Goal: Task Accomplishment & Management: Manage account settings

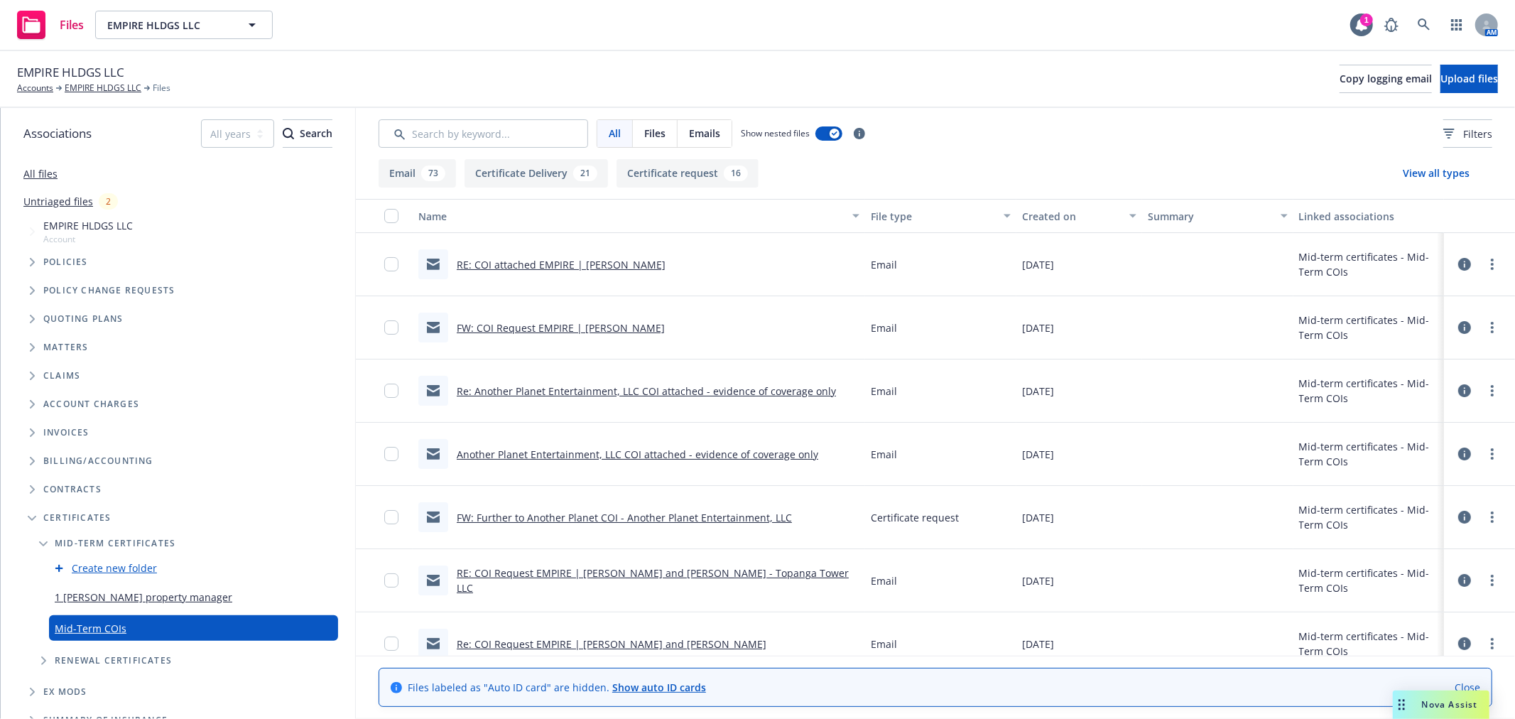
click at [1466, 270] on div at bounding box center [1479, 264] width 43 height 28
click at [1484, 263] on link "more" at bounding box center [1492, 264] width 17 height 17
click at [1401, 347] on link "Edit" at bounding box center [1417, 350] width 141 height 28
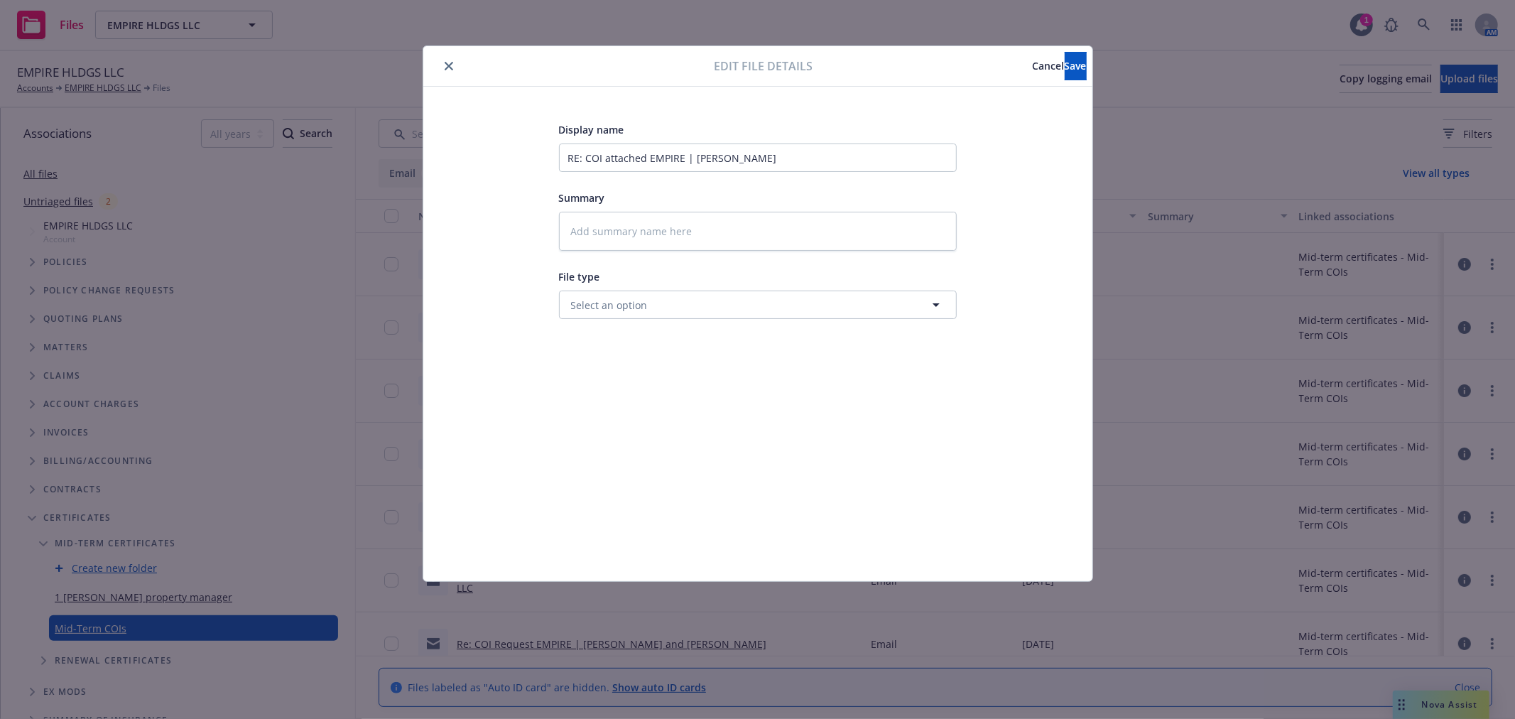
click at [659, 290] on div "File type Select an option" at bounding box center [758, 293] width 398 height 51
click at [656, 302] on button "Select an option" at bounding box center [758, 305] width 398 height 28
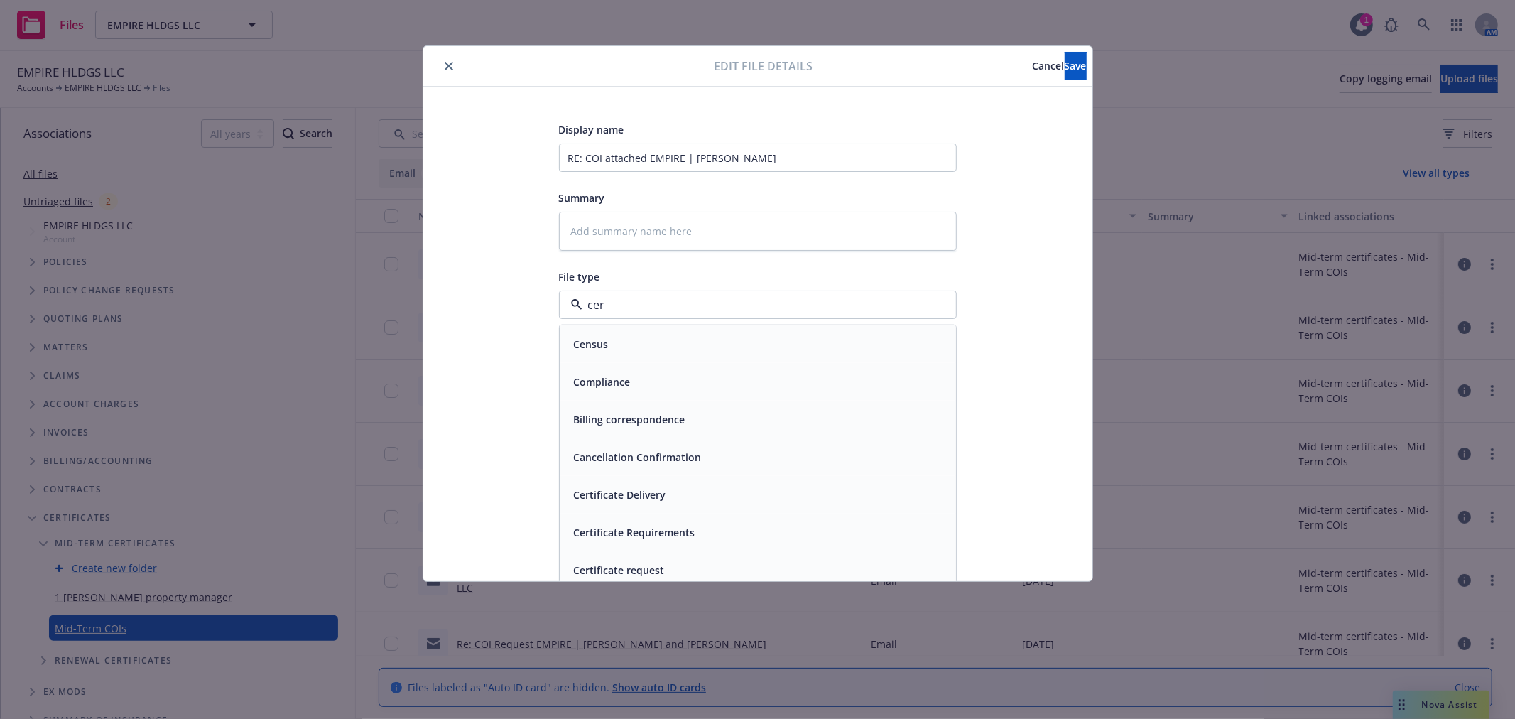
type input "cert"
click at [739, 344] on div "Certificate Delivery" at bounding box center [757, 344] width 379 height 21
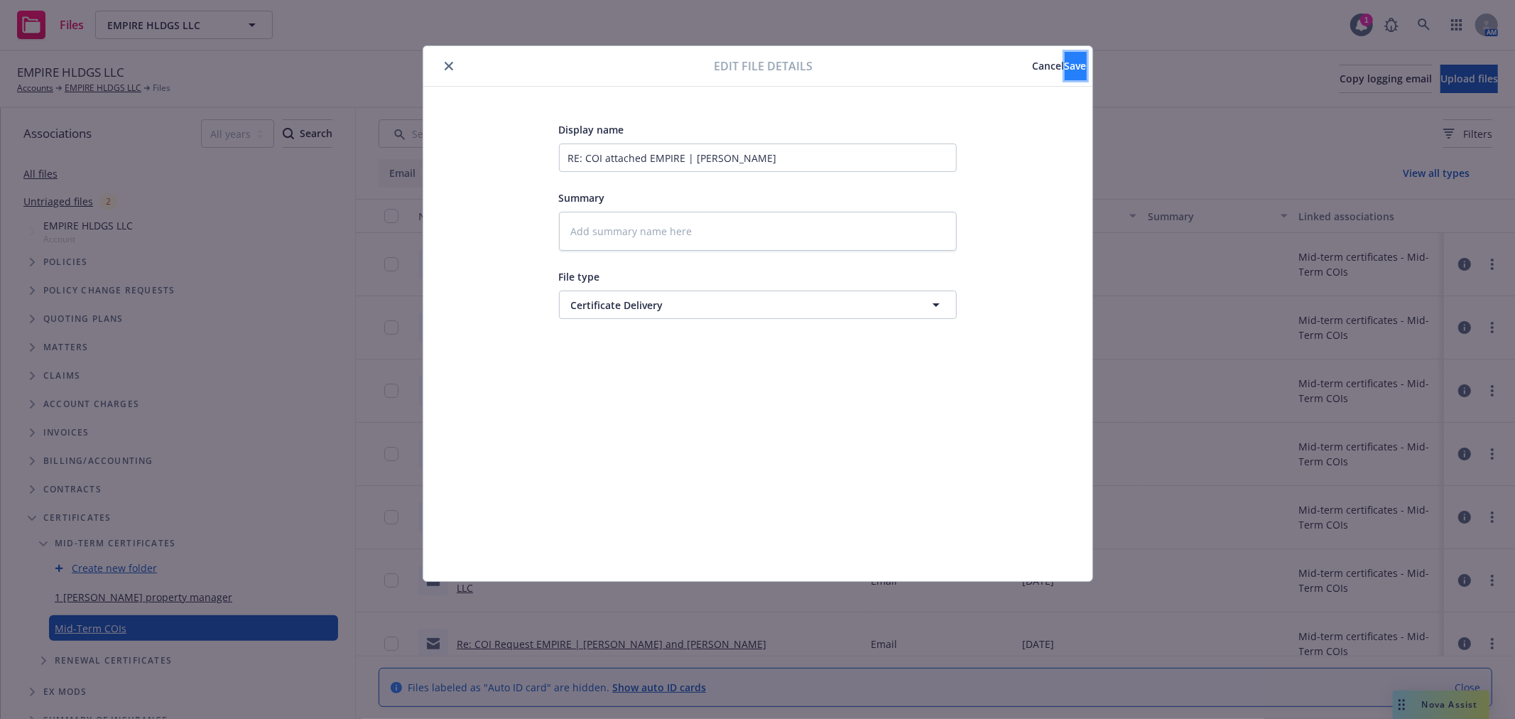
click at [1065, 57] on button "Save" at bounding box center [1076, 66] width 22 height 28
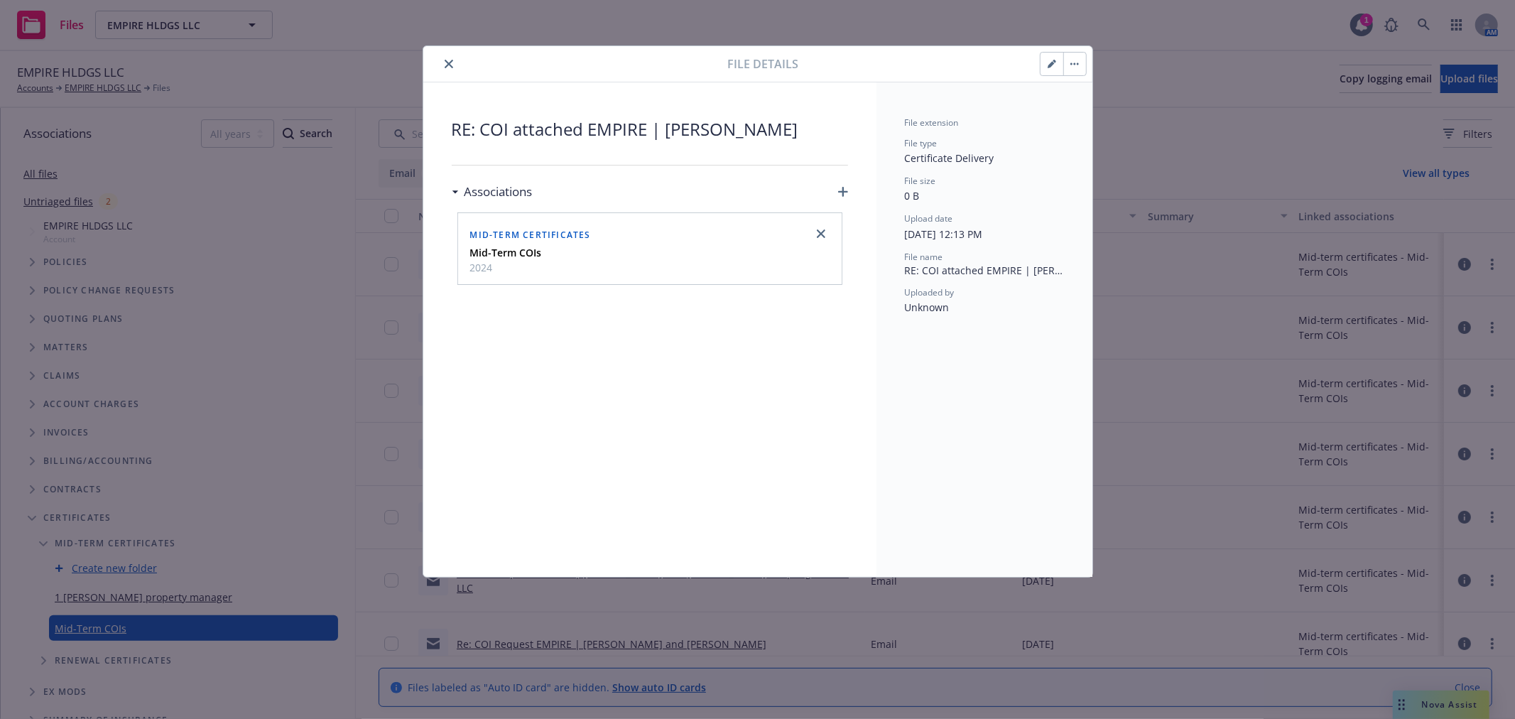
click at [443, 64] on button "close" at bounding box center [448, 63] width 17 height 17
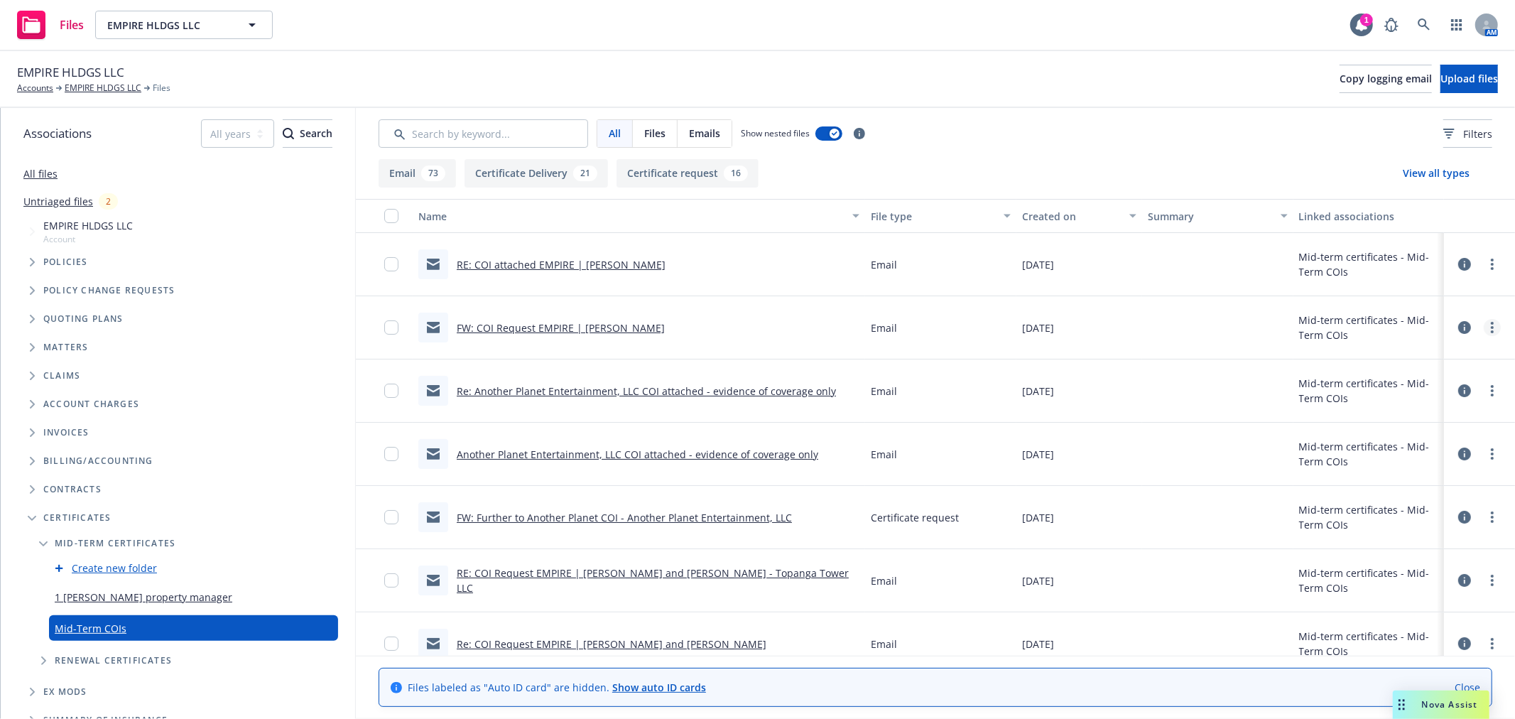
click at [1484, 329] on link "more" at bounding box center [1492, 327] width 17 height 17
click at [1441, 413] on link "Edit" at bounding box center [1417, 413] width 141 height 28
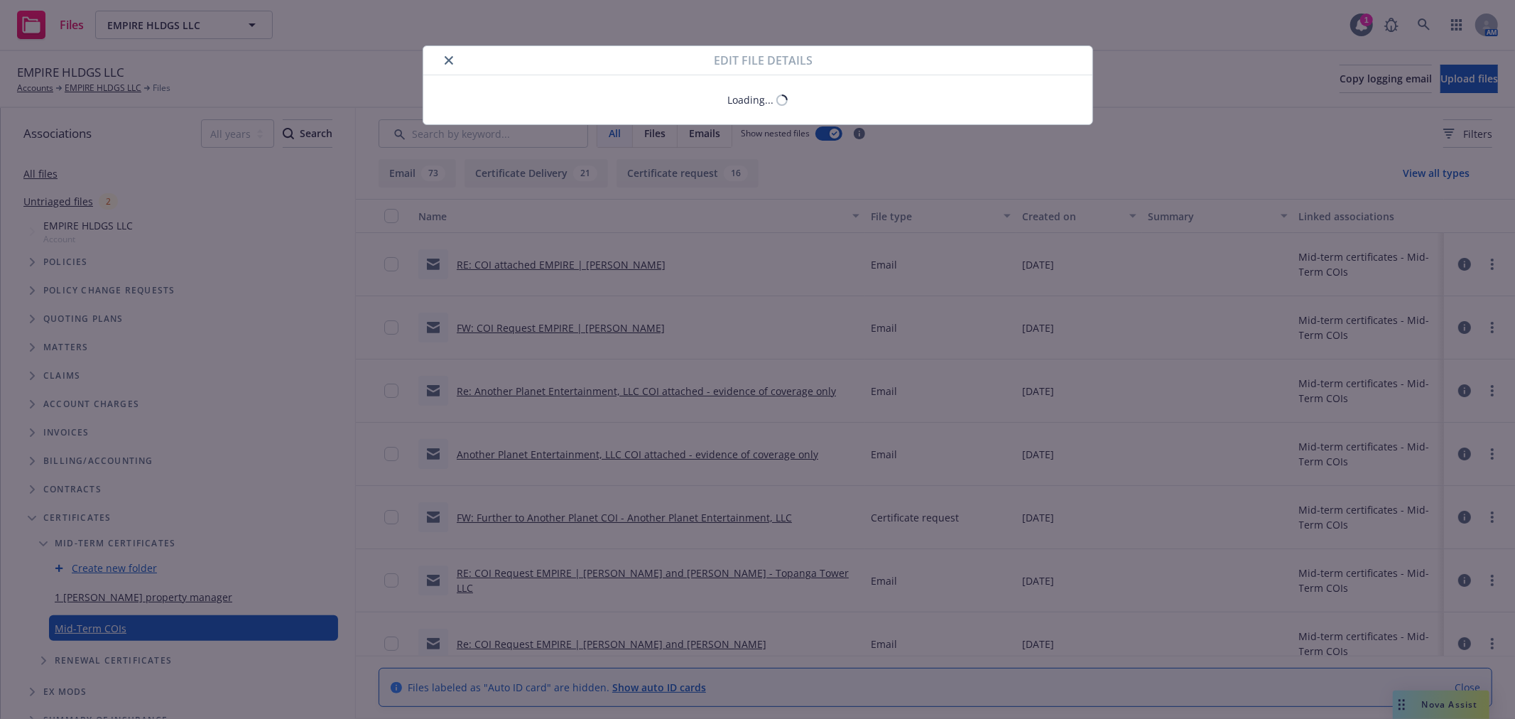
type textarea "x"
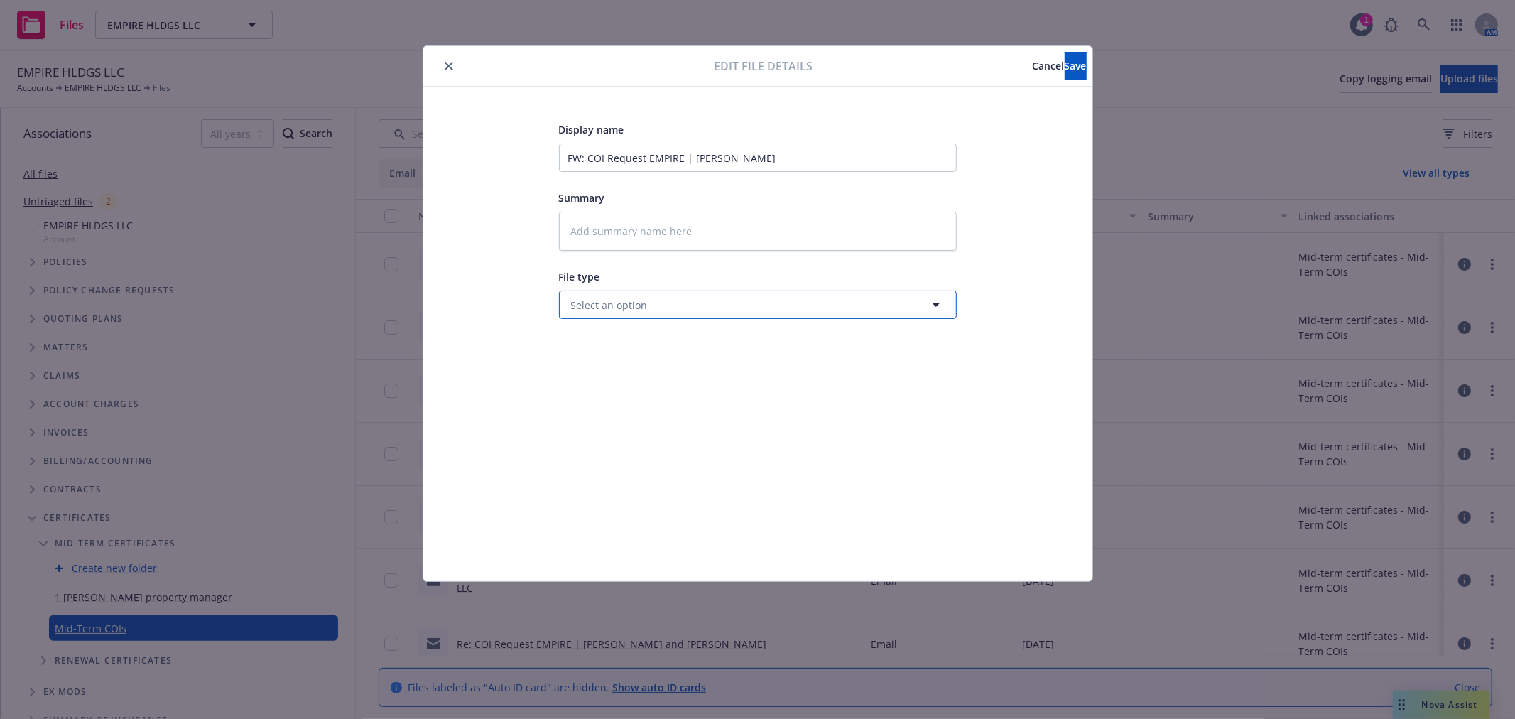
click at [664, 308] on button "Select an option" at bounding box center [758, 305] width 398 height 28
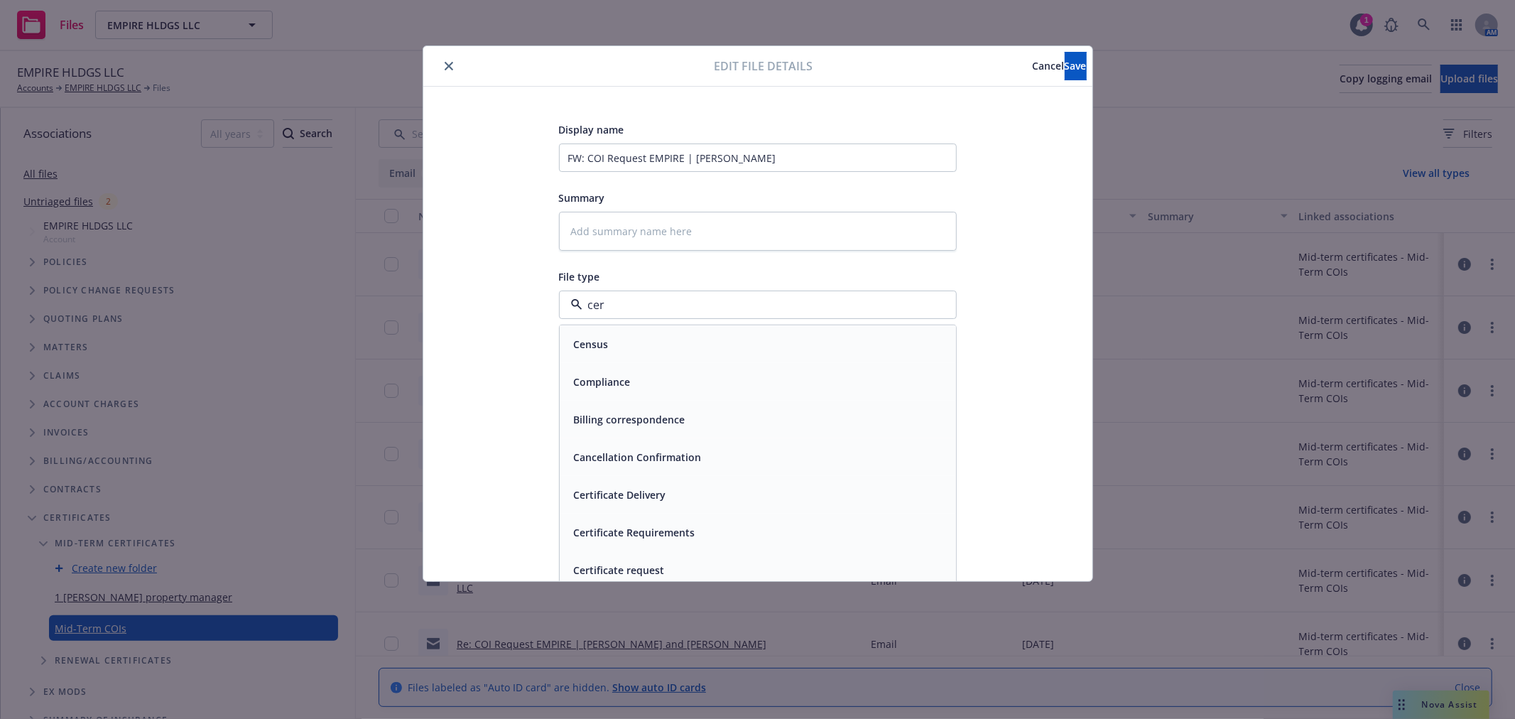
type input "cert"
click at [679, 424] on div "Certificate request" at bounding box center [757, 419] width 379 height 21
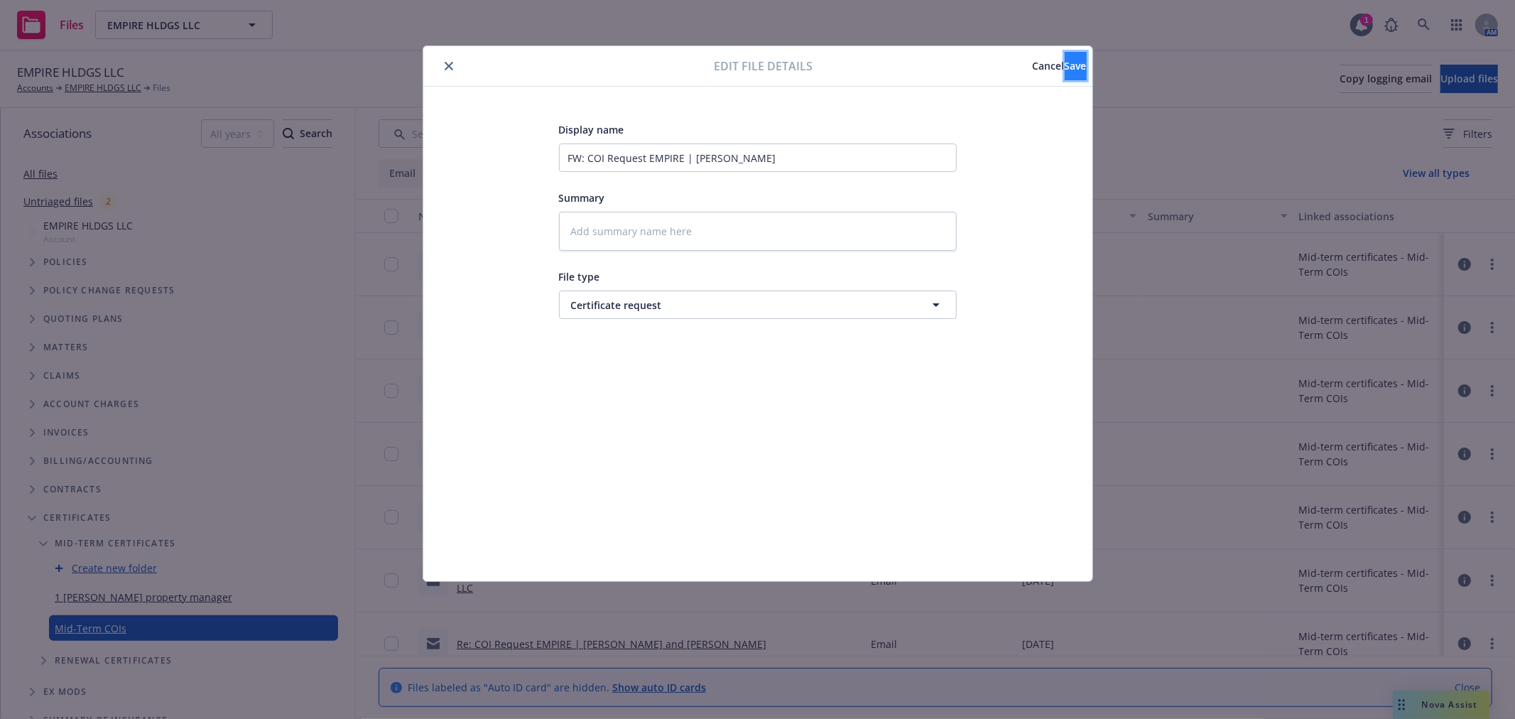
click at [1066, 64] on button "Save" at bounding box center [1076, 66] width 22 height 28
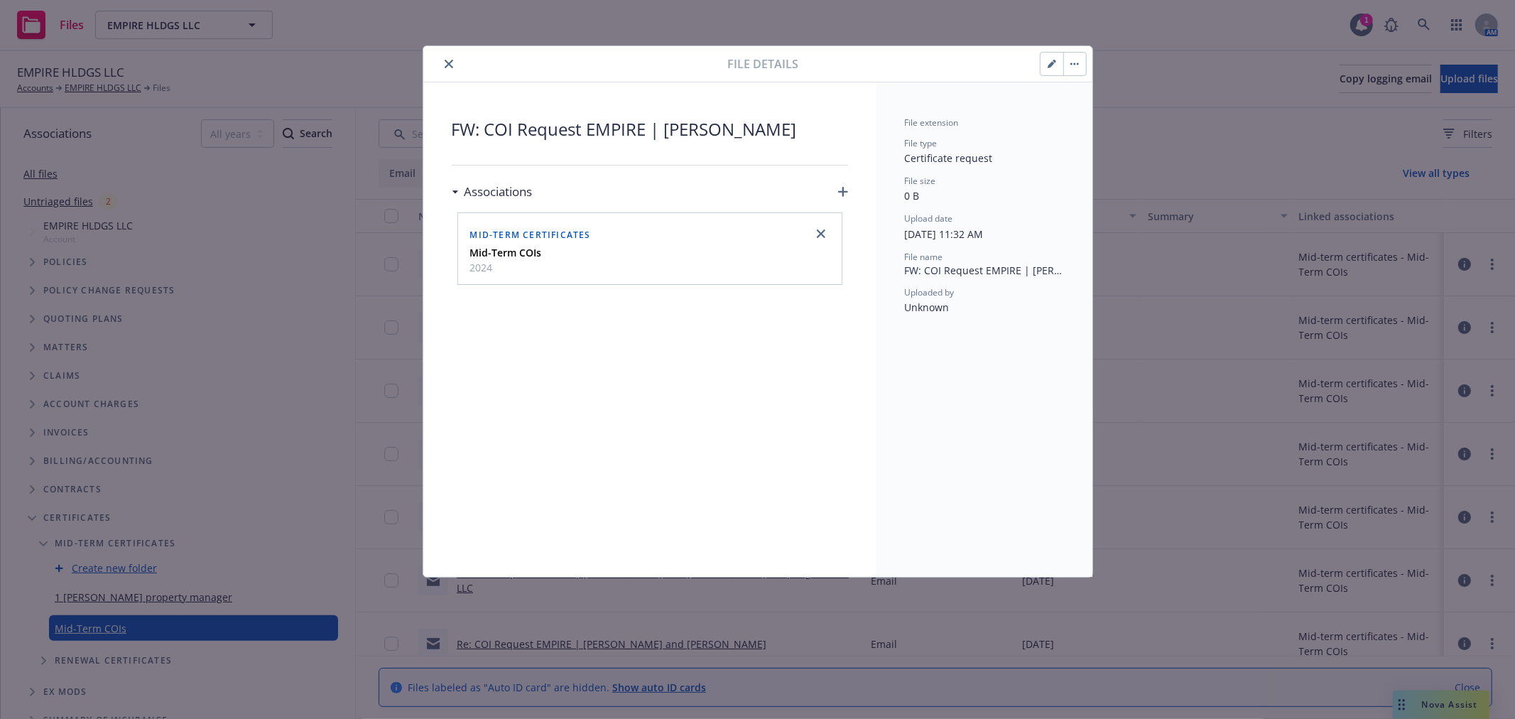
click at [448, 65] on icon "close" at bounding box center [449, 64] width 9 height 9
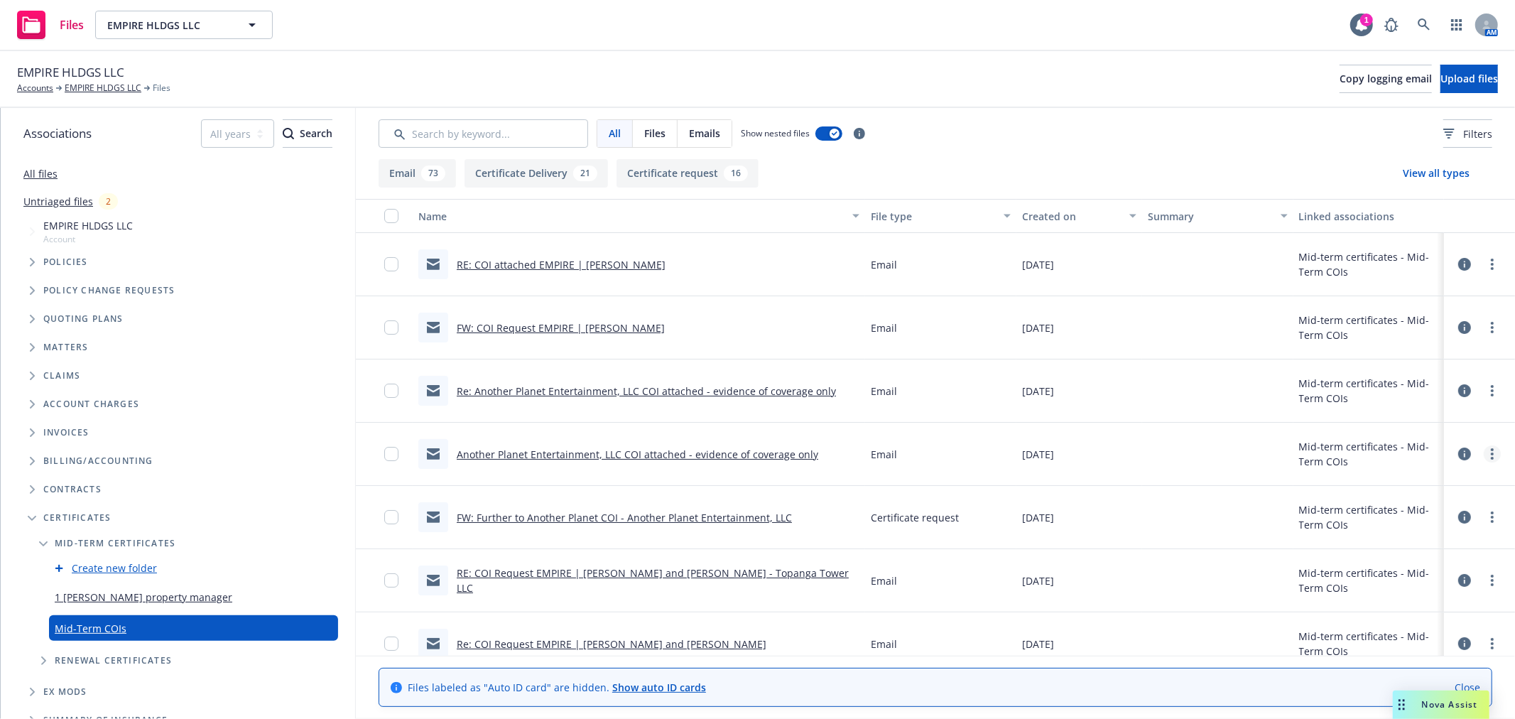
click at [1491, 457] on icon "more" at bounding box center [1492, 453] width 3 height 11
click at [1437, 546] on link "Edit" at bounding box center [1417, 540] width 141 height 28
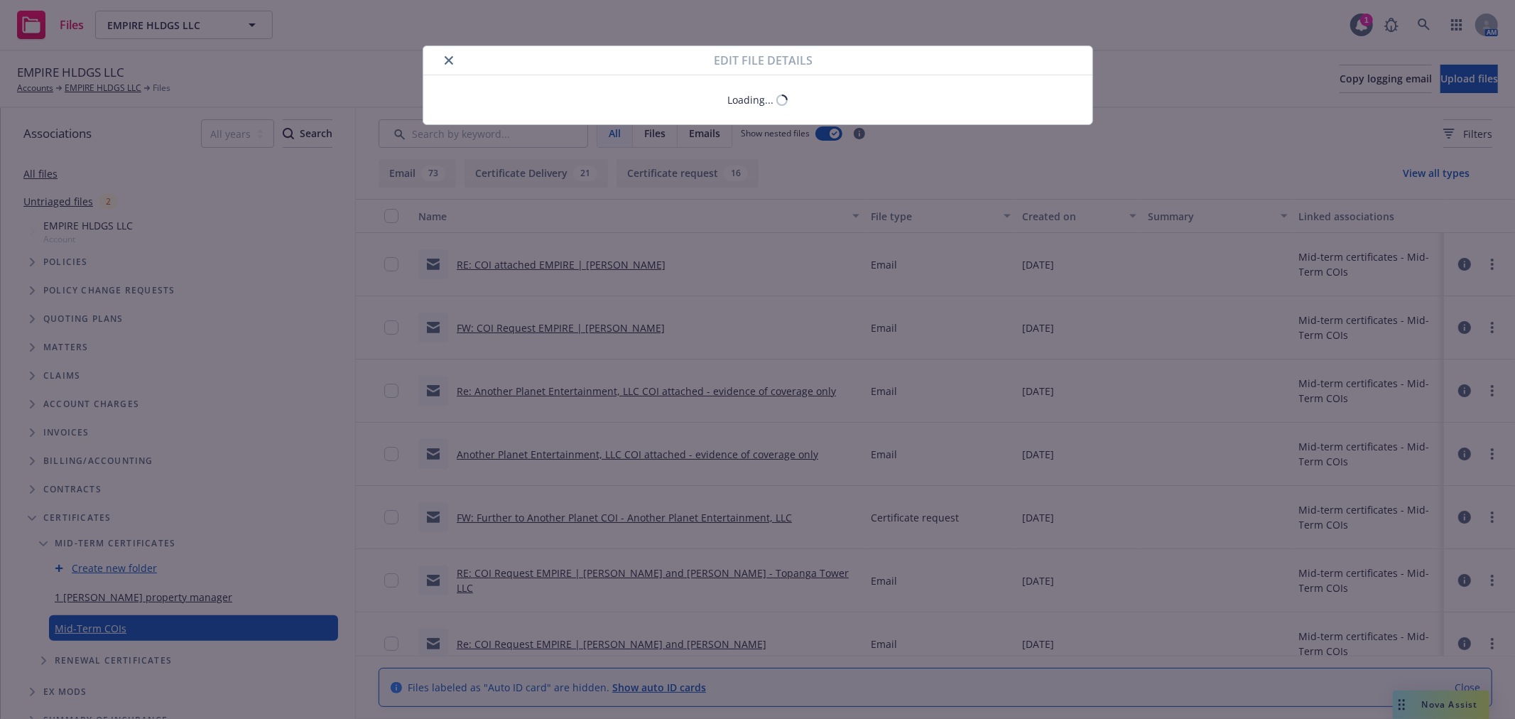
type textarea "x"
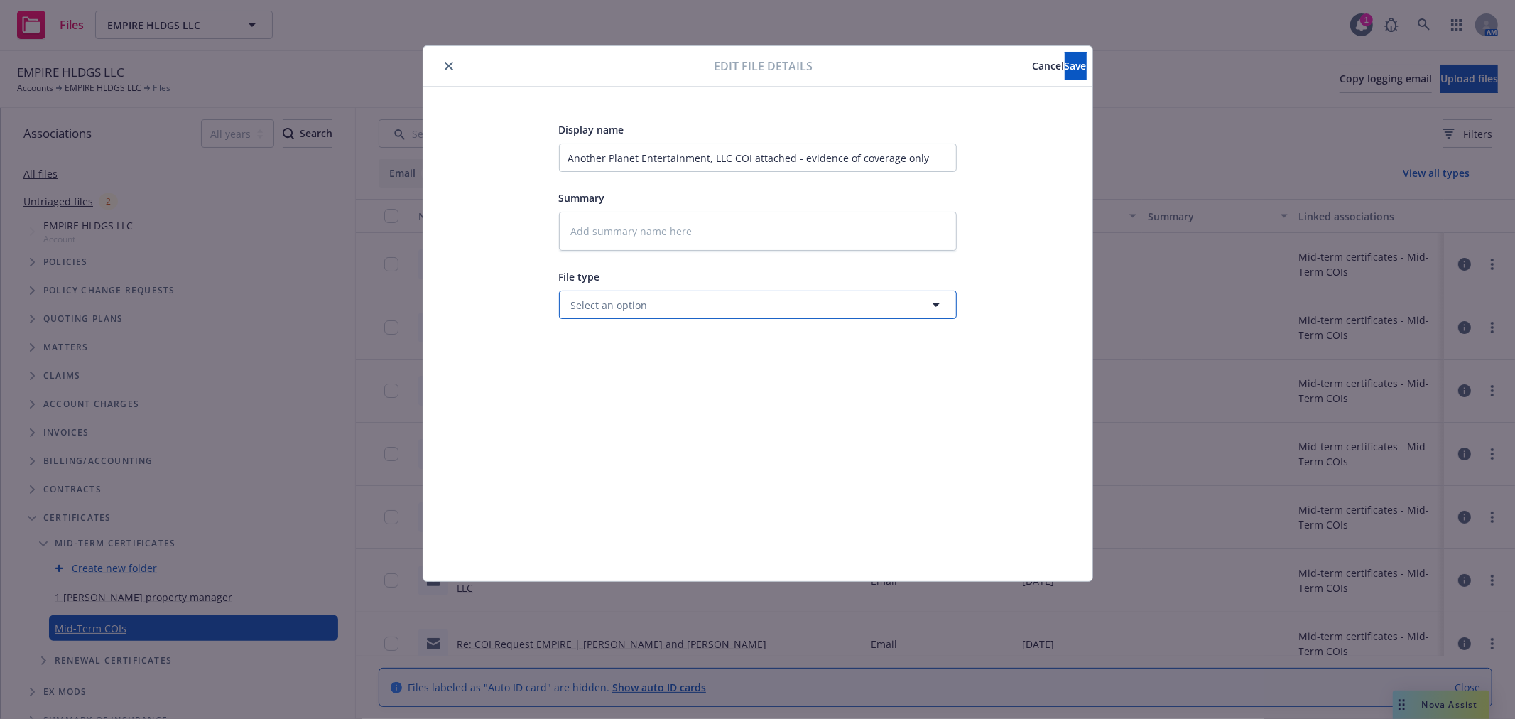
click at [636, 315] on button "Select an option" at bounding box center [758, 305] width 398 height 28
type input "cert"
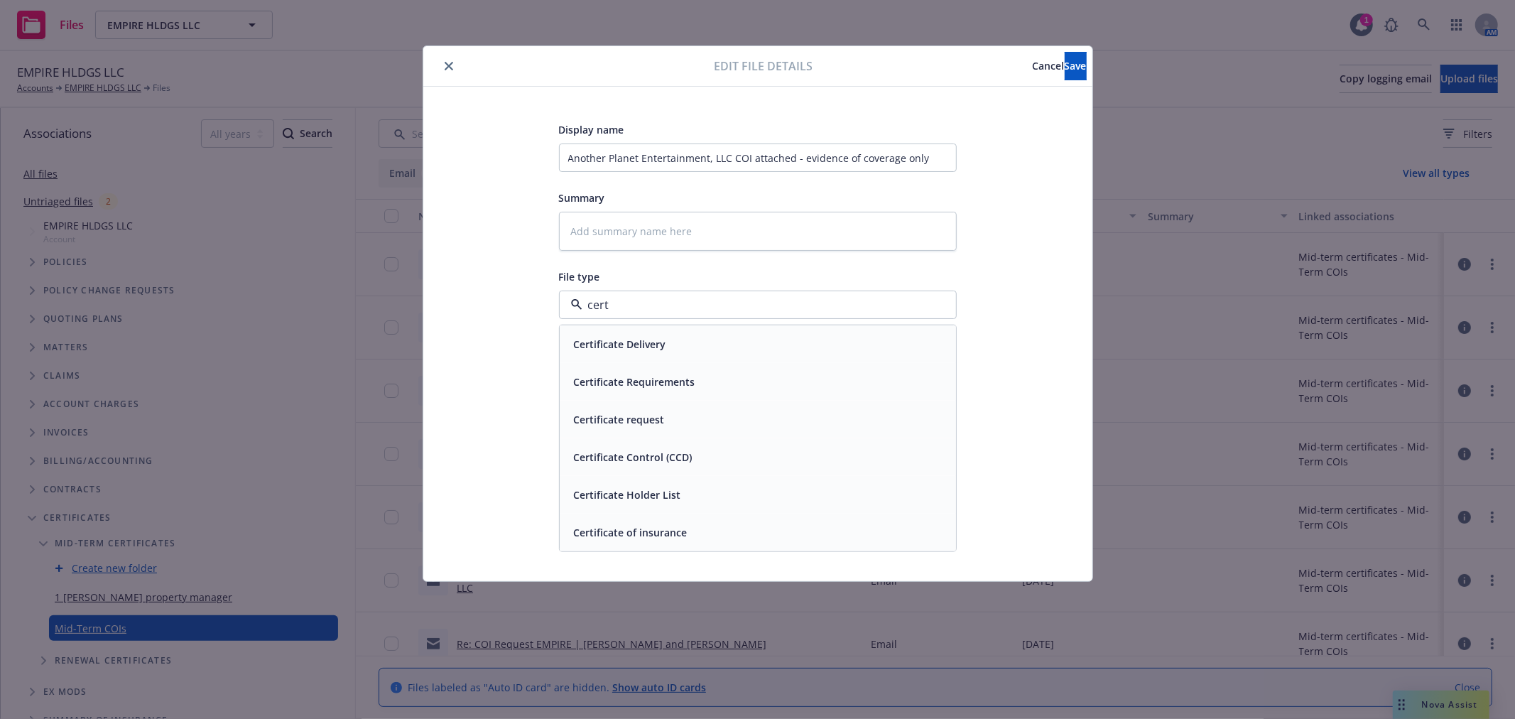
click at [648, 342] on span "Certificate Delivery" at bounding box center [620, 344] width 92 height 15
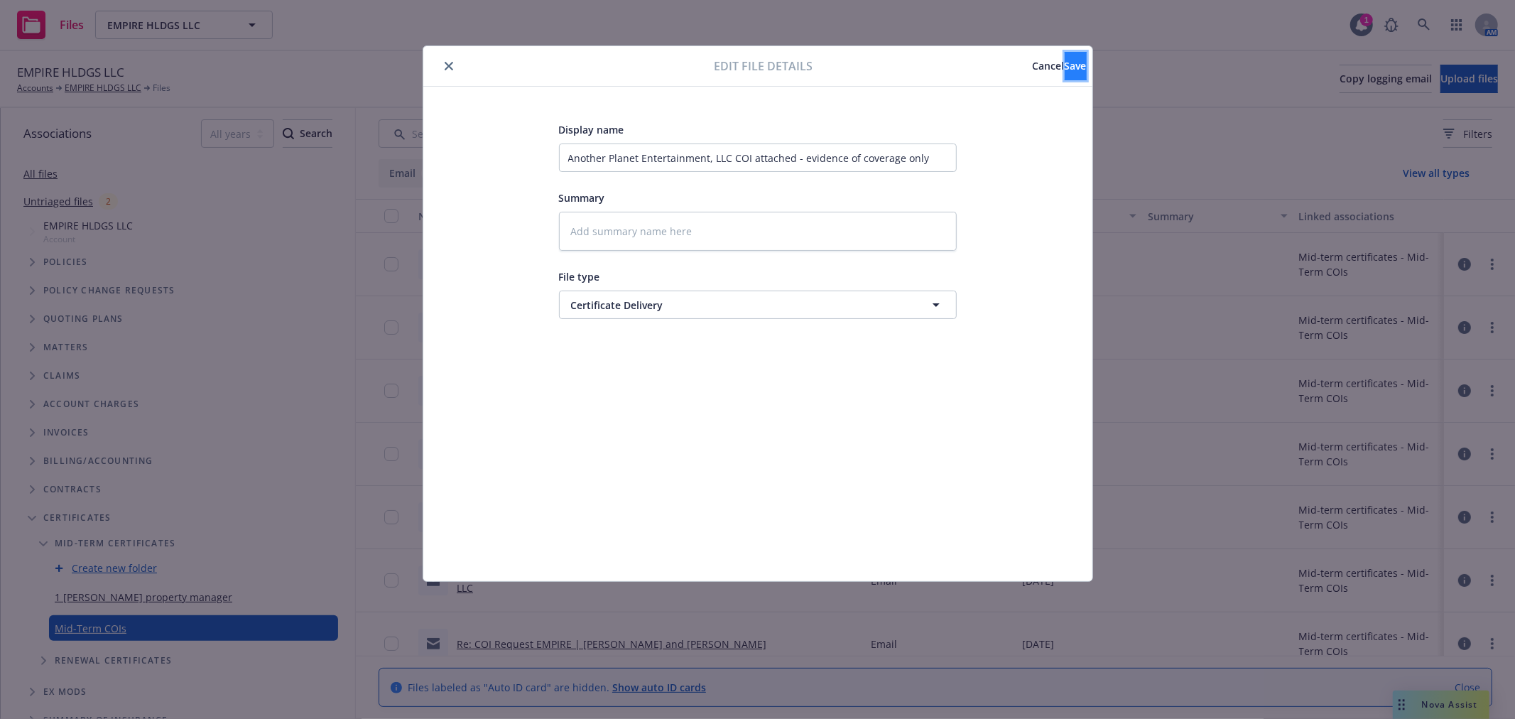
click at [1065, 72] on button "Save" at bounding box center [1076, 66] width 22 height 28
type textarea "x"
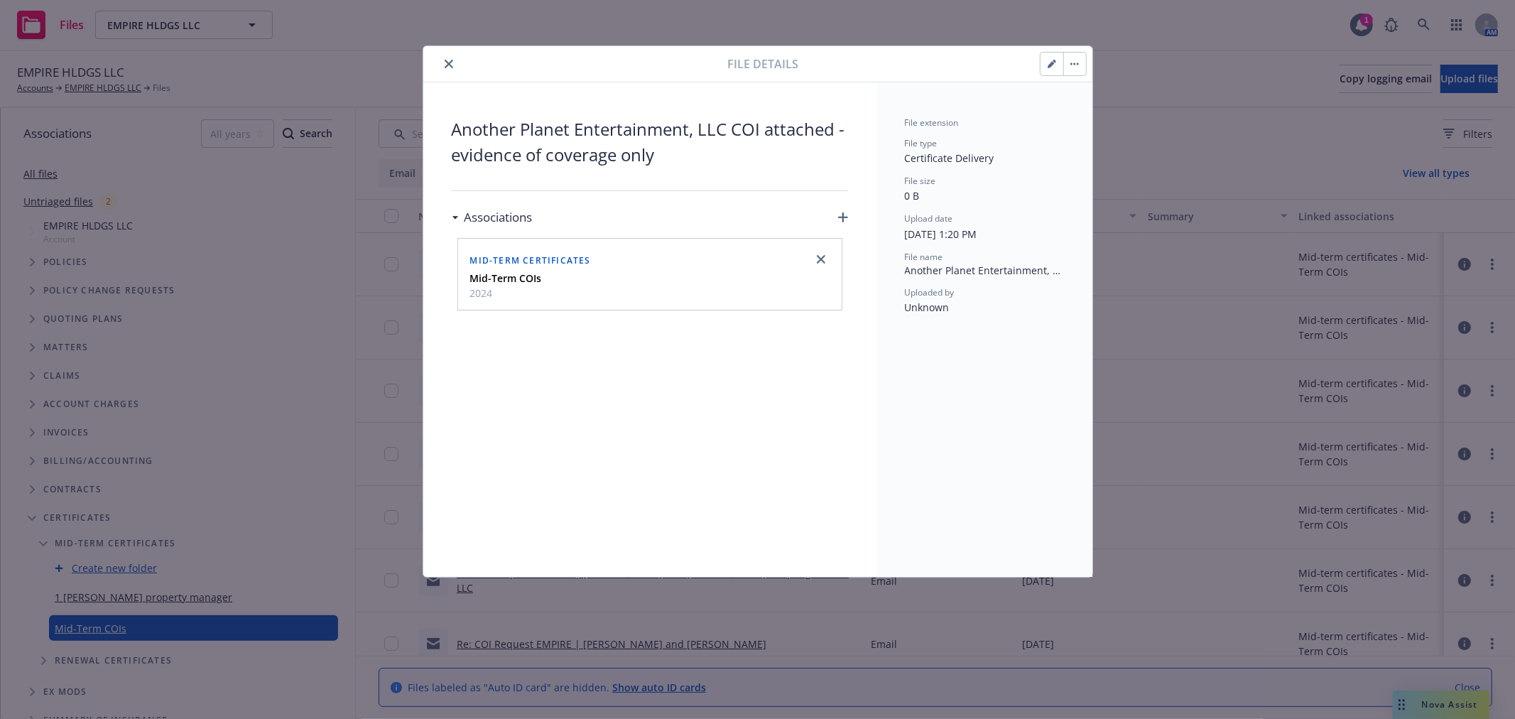
click at [448, 72] on div "File details" at bounding box center [757, 64] width 669 height 36
click at [448, 64] on icon "close" at bounding box center [449, 64] width 9 height 9
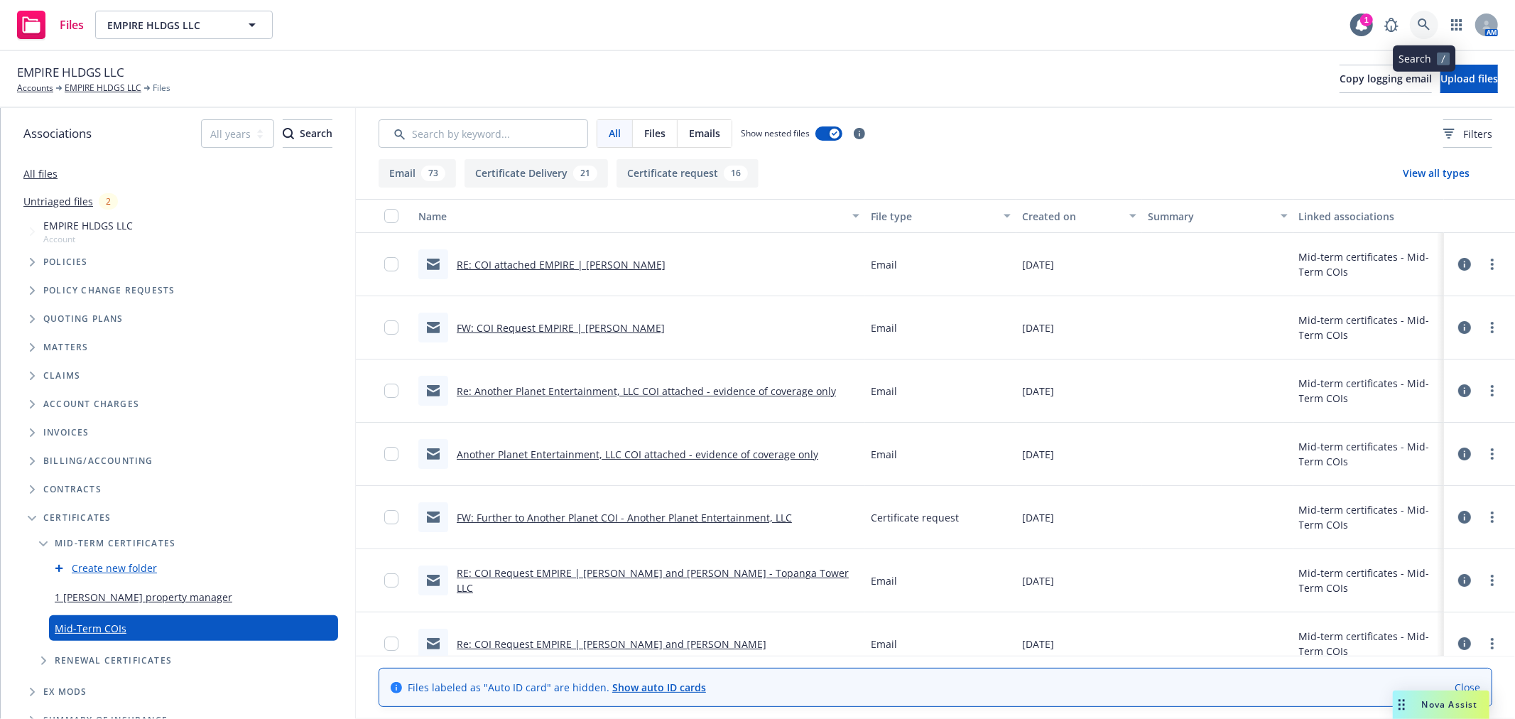
click at [1421, 29] on icon at bounding box center [1424, 24] width 13 height 13
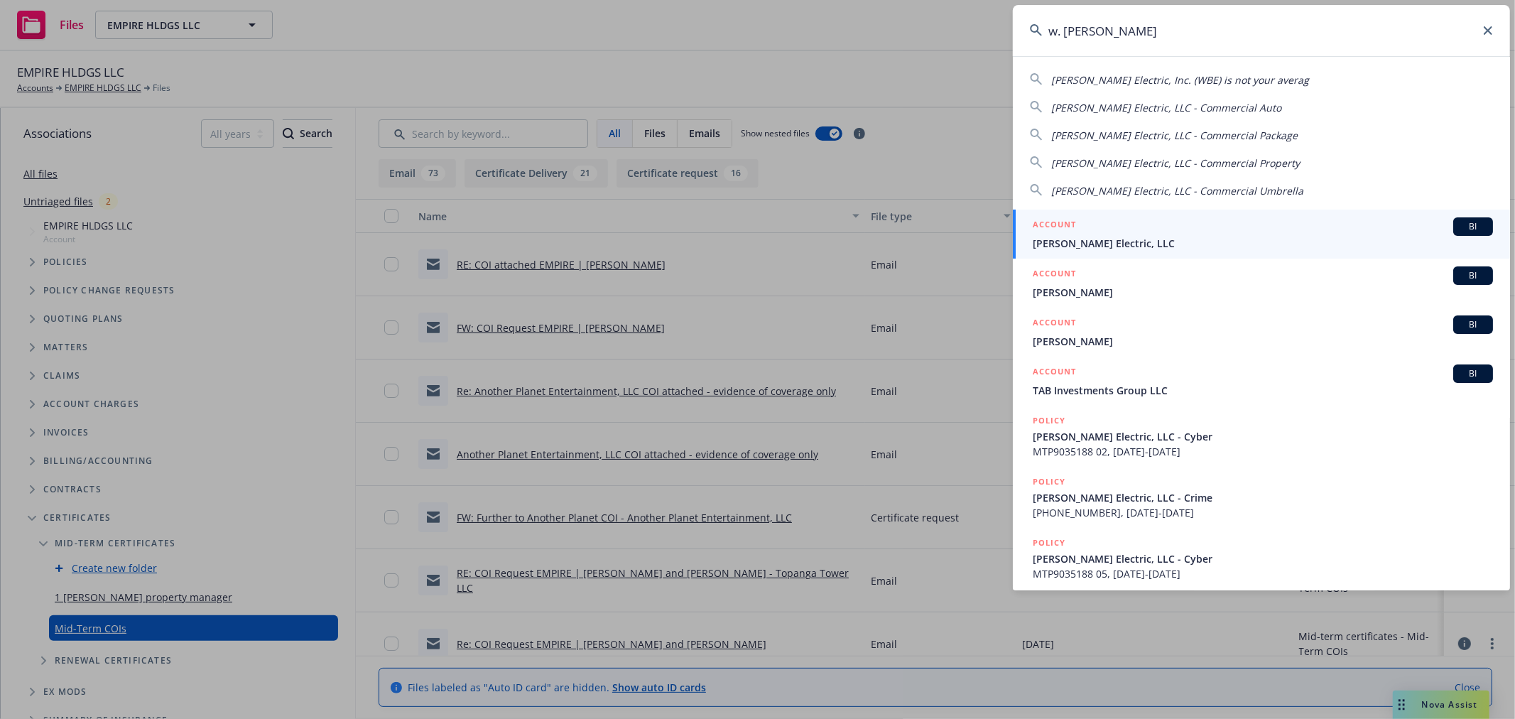
type input "w. brad"
click at [1089, 244] on span "[PERSON_NAME] Electric, LLC" at bounding box center [1263, 243] width 460 height 15
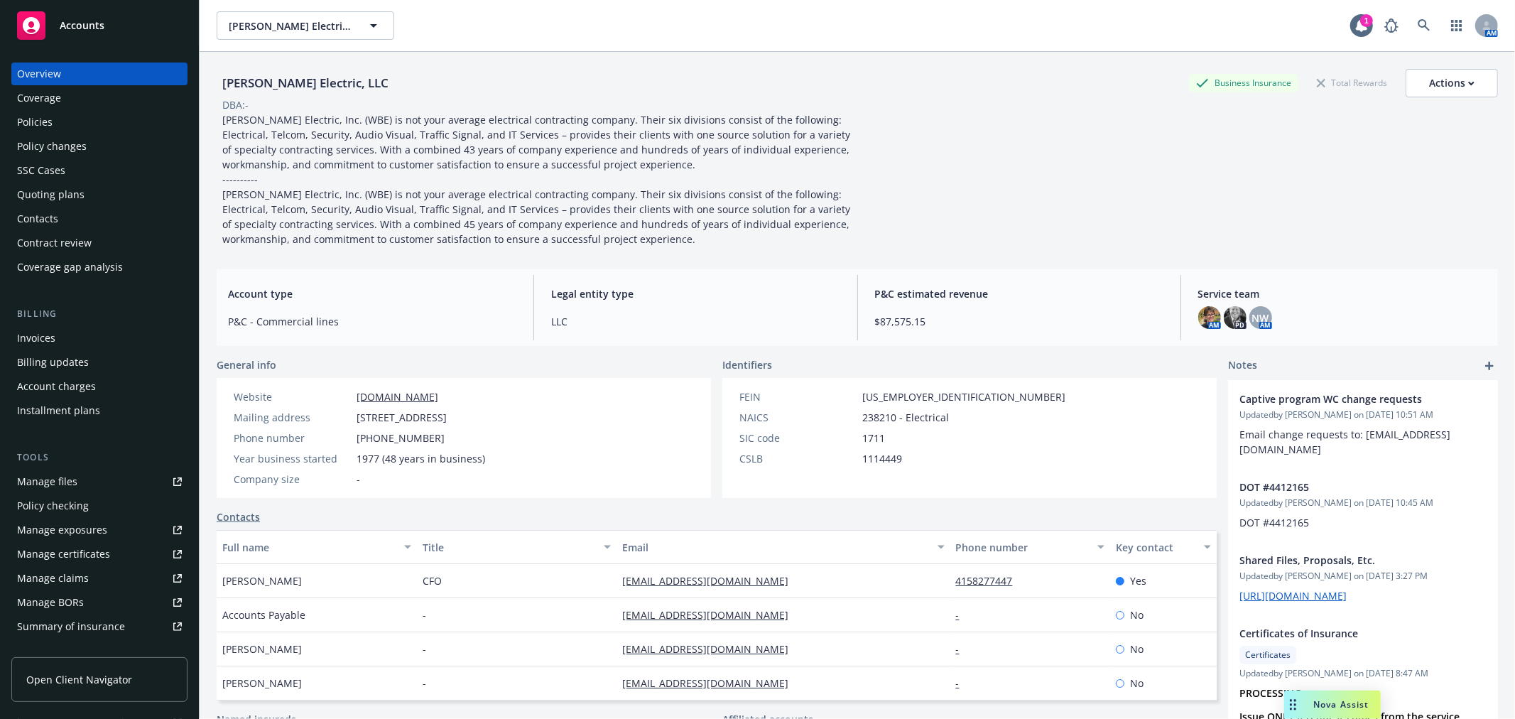
click at [72, 476] on div "Manage files" at bounding box center [47, 481] width 60 height 23
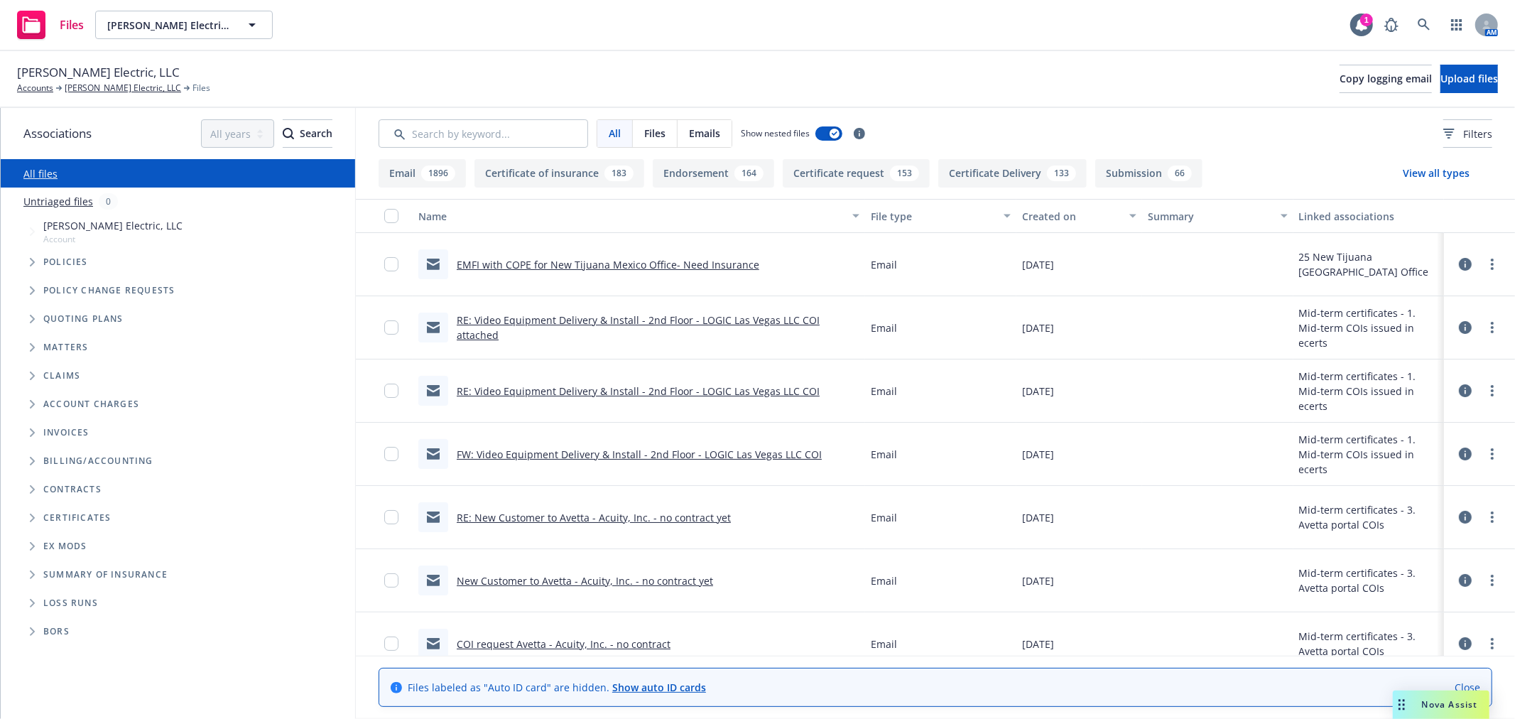
click at [33, 521] on icon "Folder Tree Example" at bounding box center [33, 518] width 6 height 9
click at [43, 541] on icon "Folder Tree Example" at bounding box center [43, 543] width 5 height 9
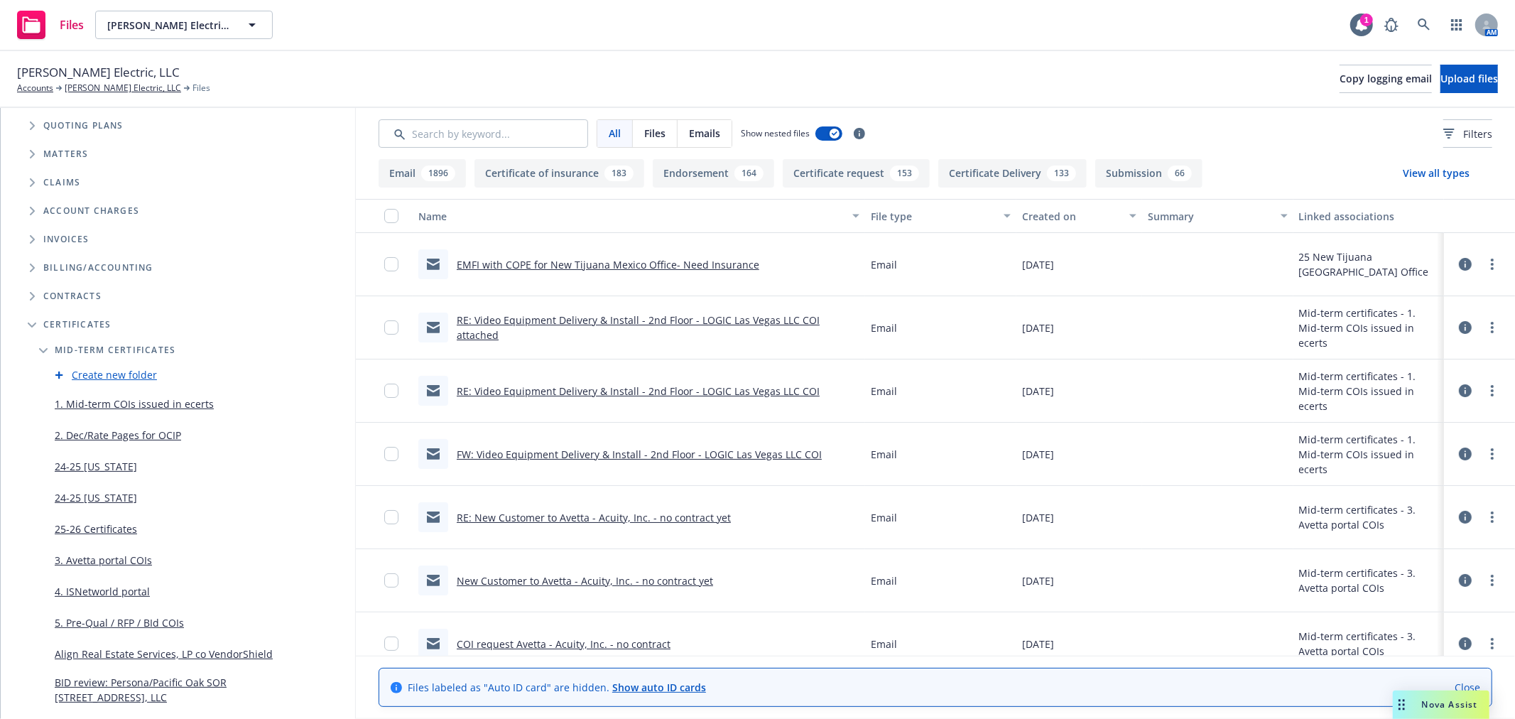
scroll to position [237, 0]
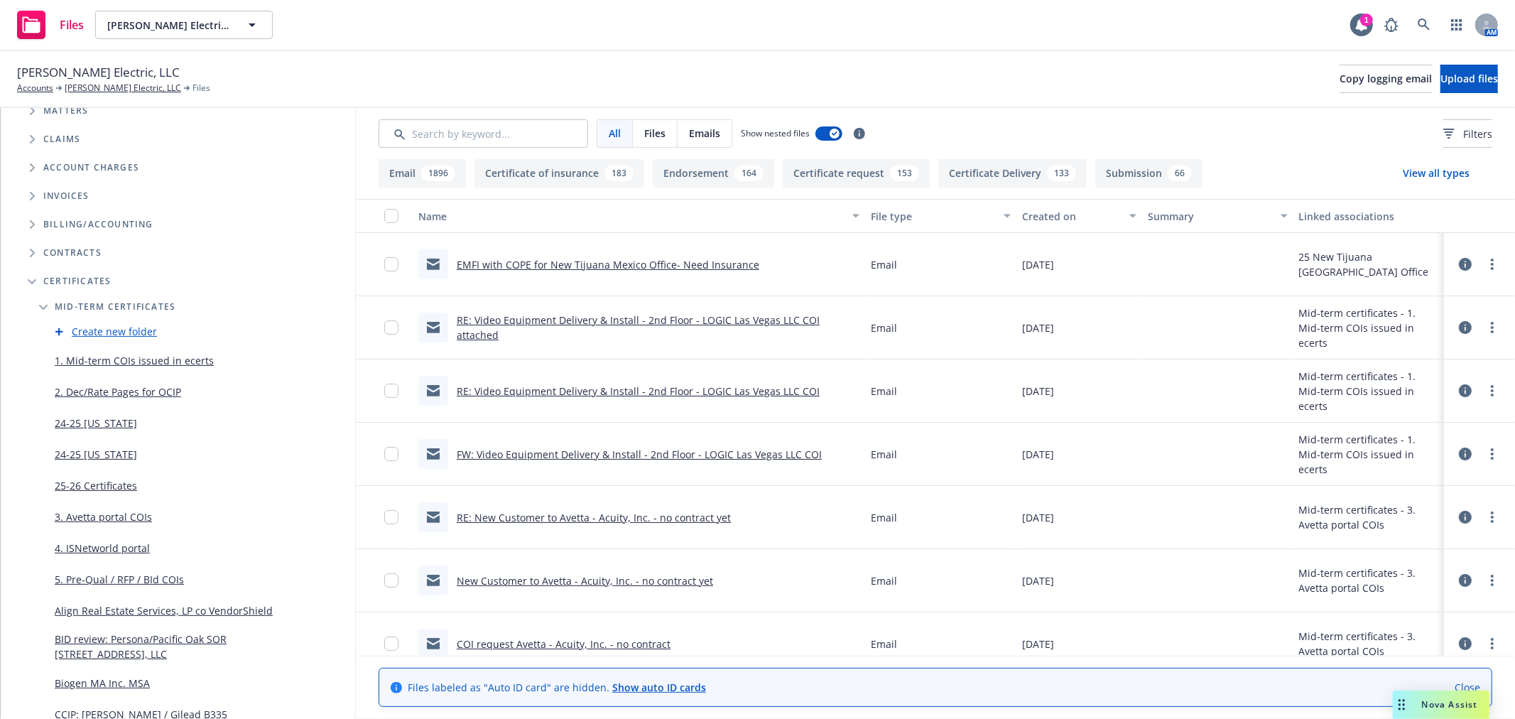
click at [132, 579] on link "5. Pre-Qual / RFP / BId COIs" at bounding box center [119, 579] width 129 height 15
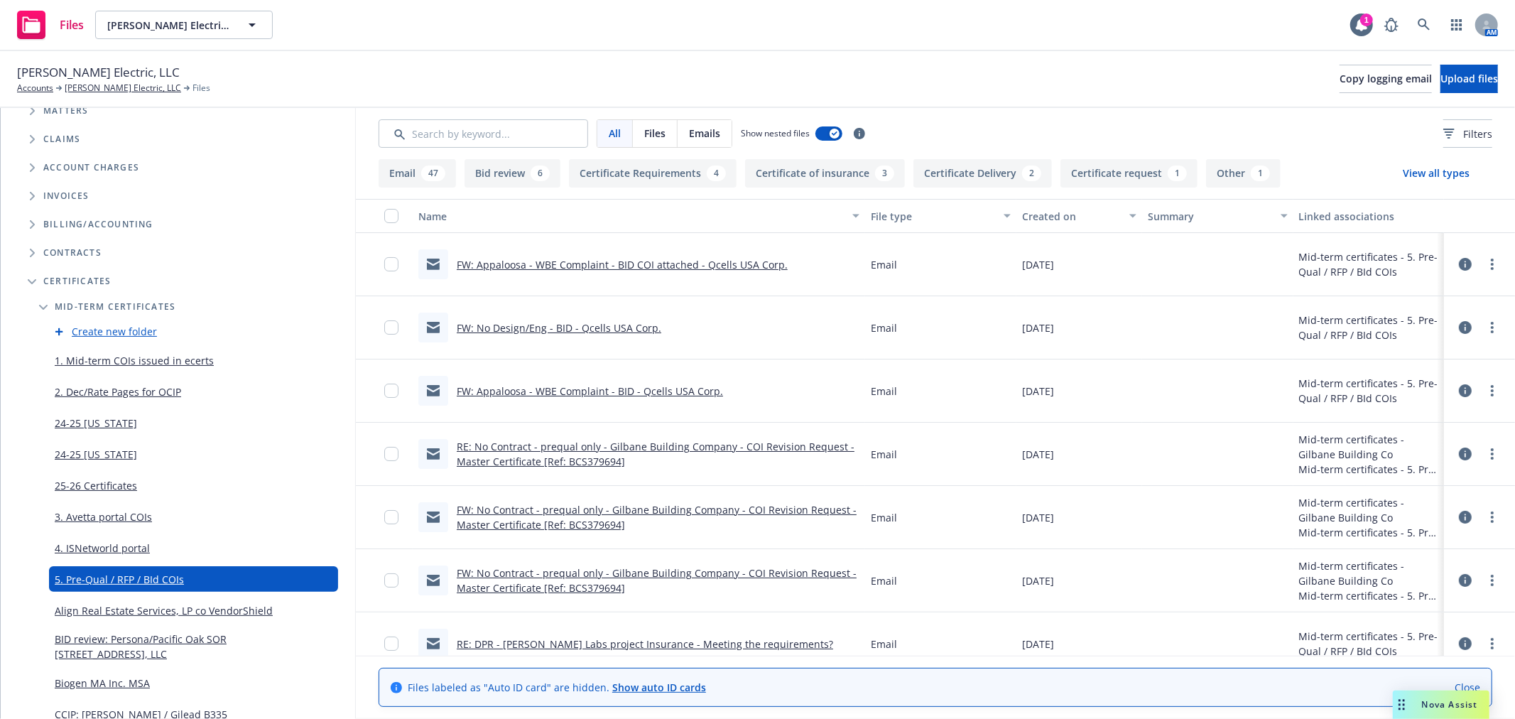
click at [1336, 63] on div "[PERSON_NAME] Electric, LLC Accounts [PERSON_NAME] Electric, LLC Files Copy log…" at bounding box center [757, 78] width 1481 height 31
click at [1340, 87] on button "Copy logging email" at bounding box center [1386, 79] width 92 height 28
